Goal: Task Accomplishment & Management: Use online tool/utility

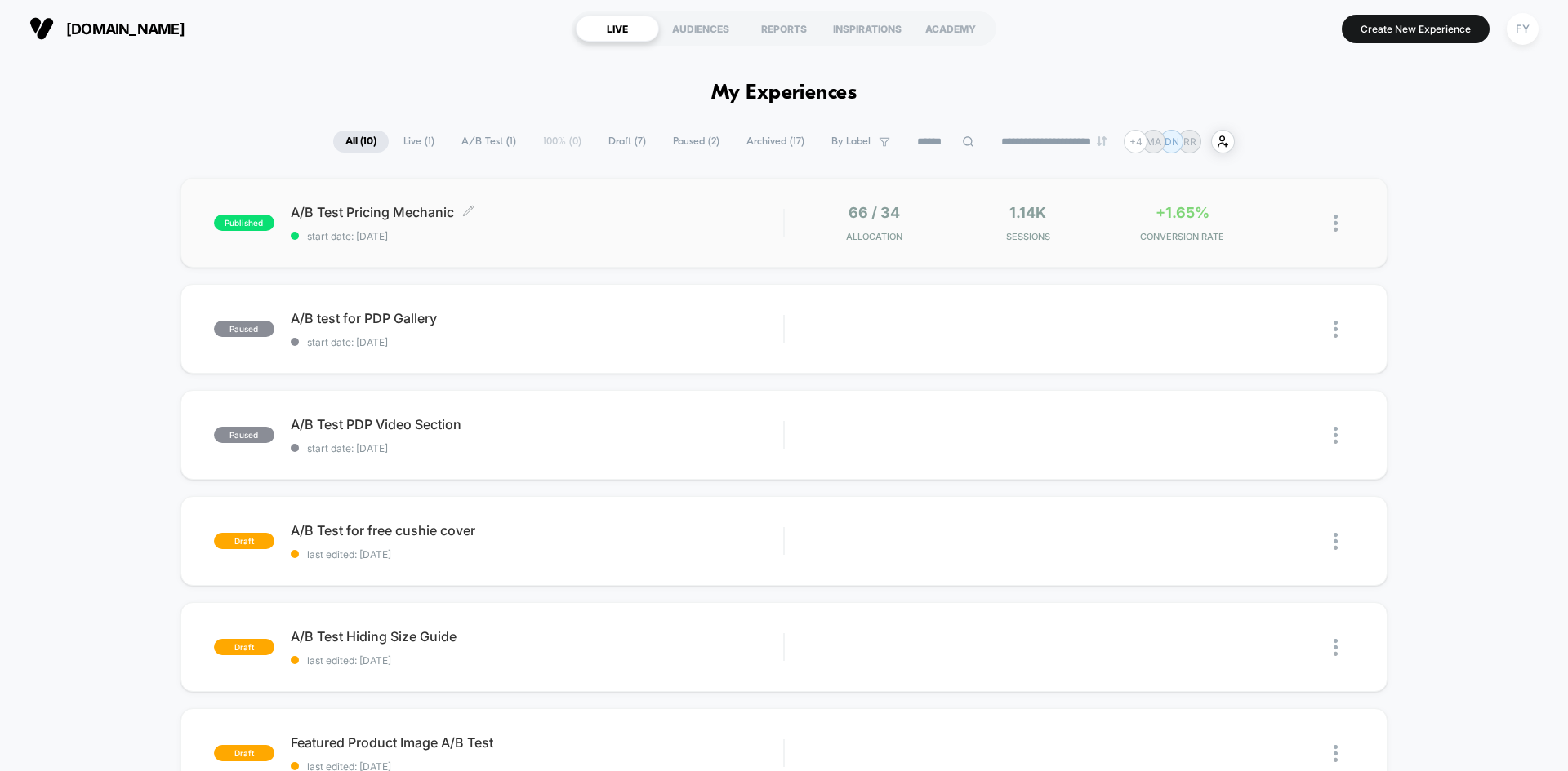
click at [555, 226] on div "A/B Test Pricing Mechanic Click to edit experience details Click to edit experi…" at bounding box center [537, 223] width 492 height 38
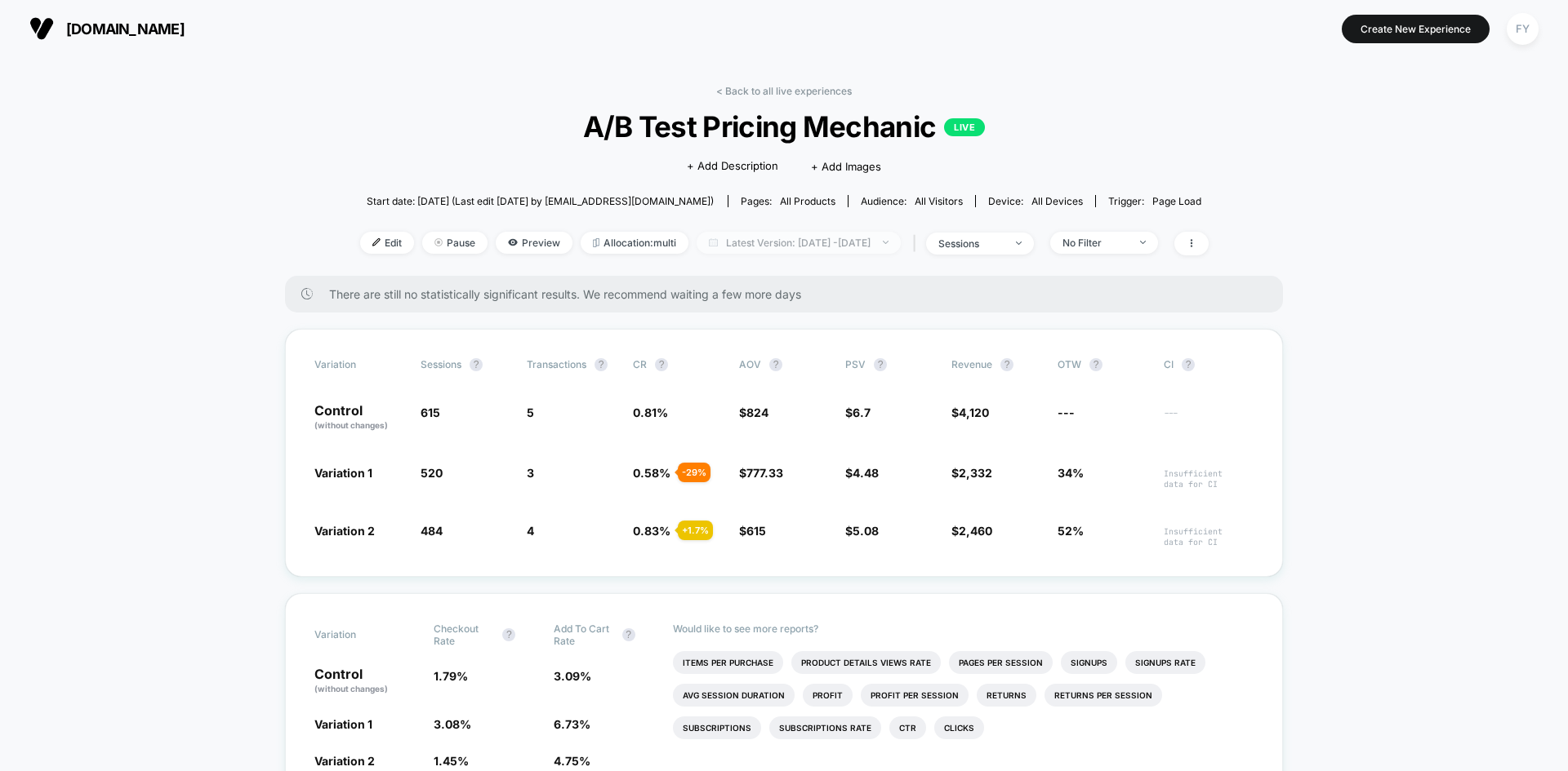
click at [772, 244] on span "Latest Version: [DATE] - [DATE]" at bounding box center [799, 243] width 204 height 22
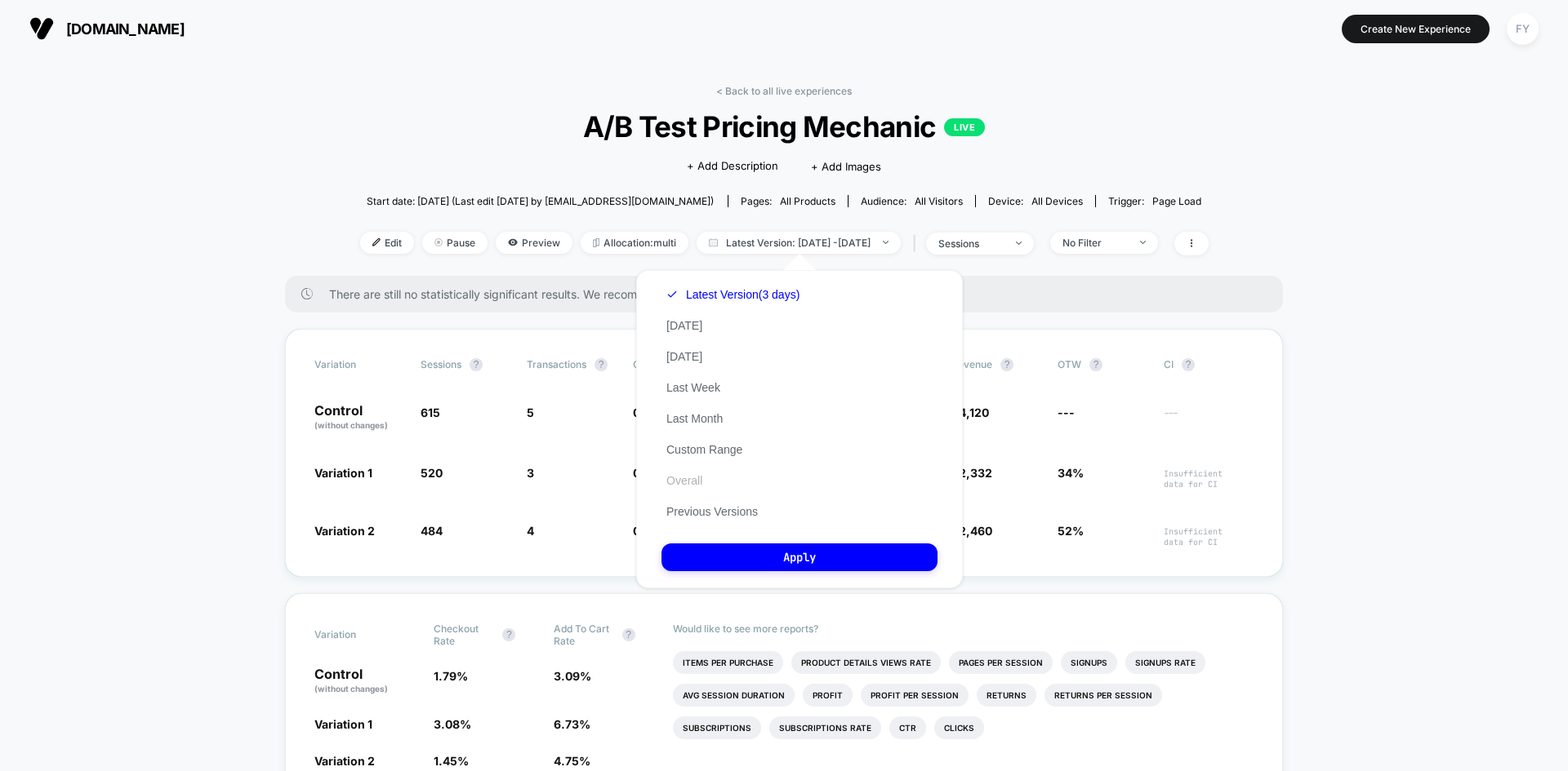
click at [692, 480] on button "Overall" at bounding box center [685, 481] width 46 height 15
click at [754, 563] on button "Apply" at bounding box center [799, 558] width 276 height 28
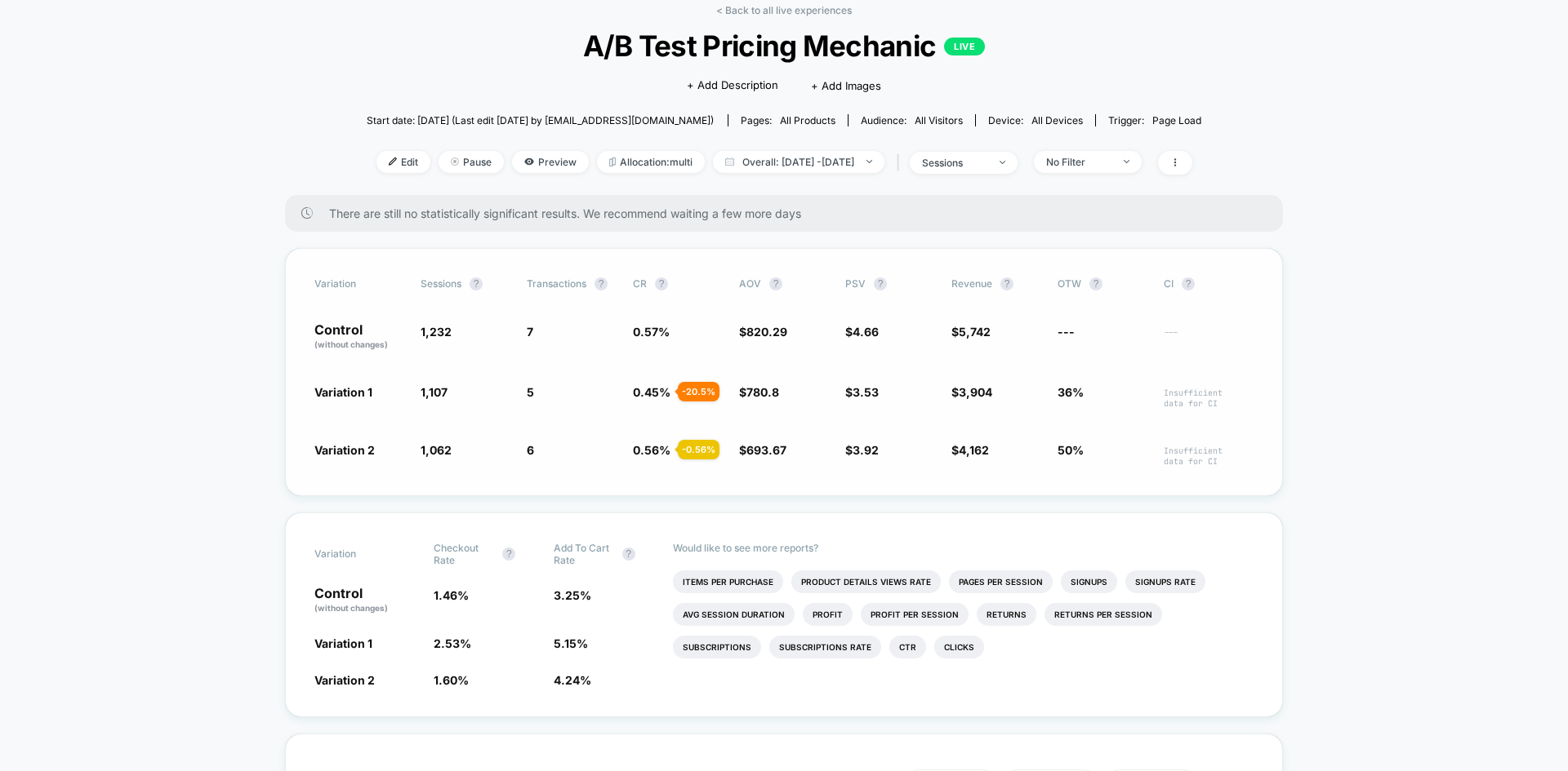
scroll to position [82, 0]
click at [533, 168] on span "Preview" at bounding box center [550, 161] width 77 height 22
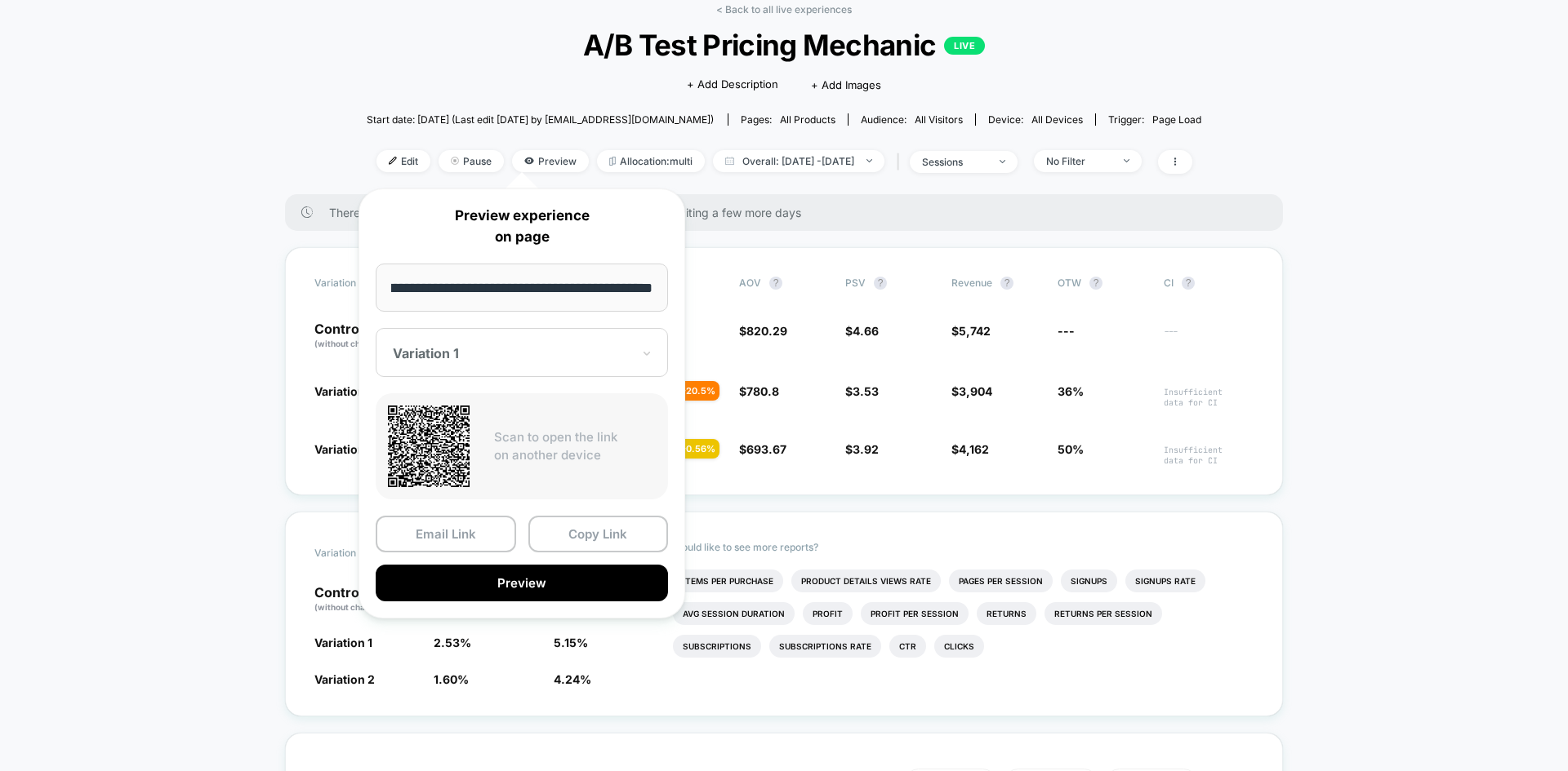
scroll to position [0, 0]
click at [528, 359] on div at bounding box center [512, 353] width 239 height 16
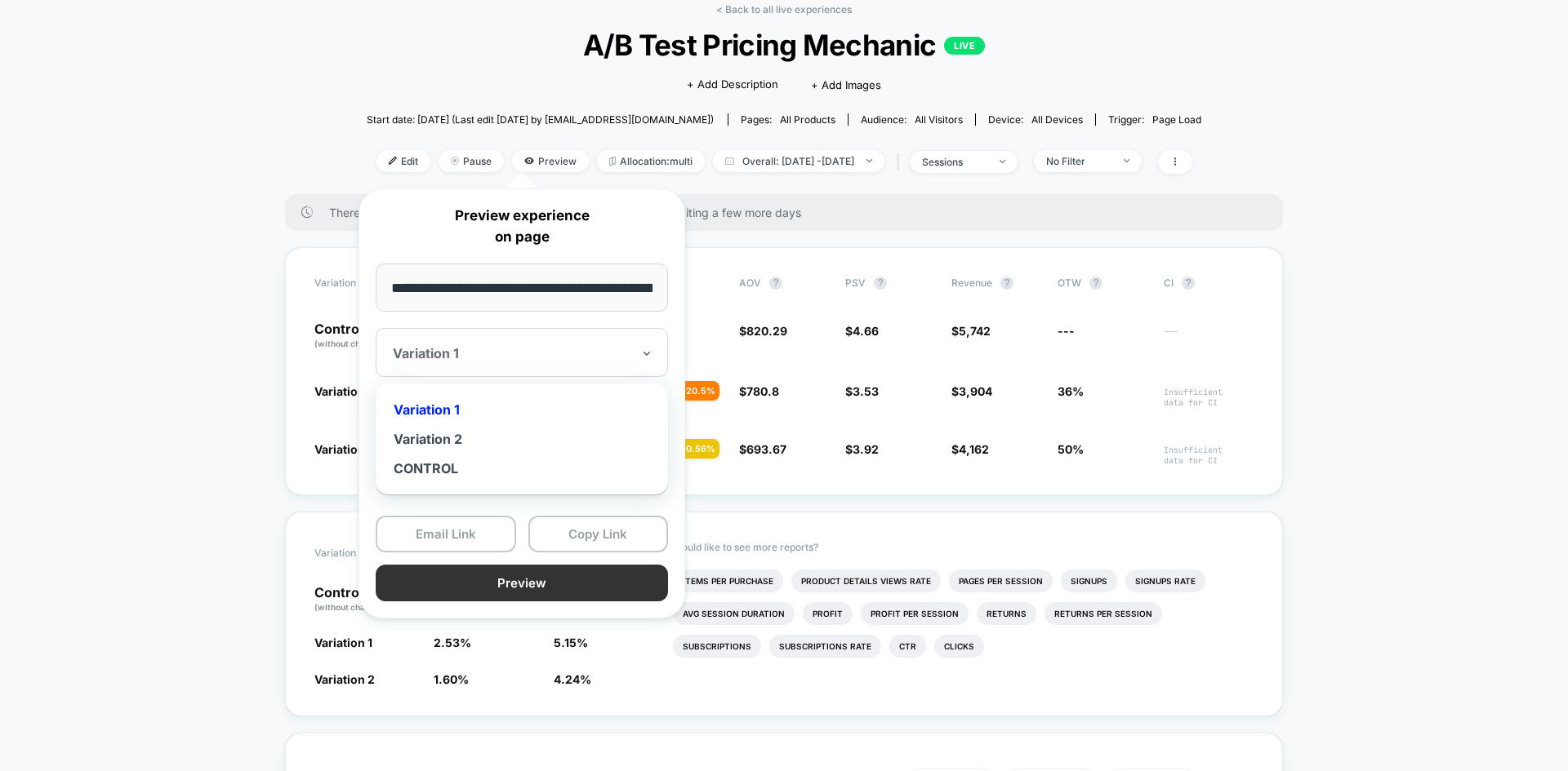
click at [501, 591] on button "Preview" at bounding box center [521, 583] width 292 height 37
